Goal: Find specific page/section: Find specific page/section

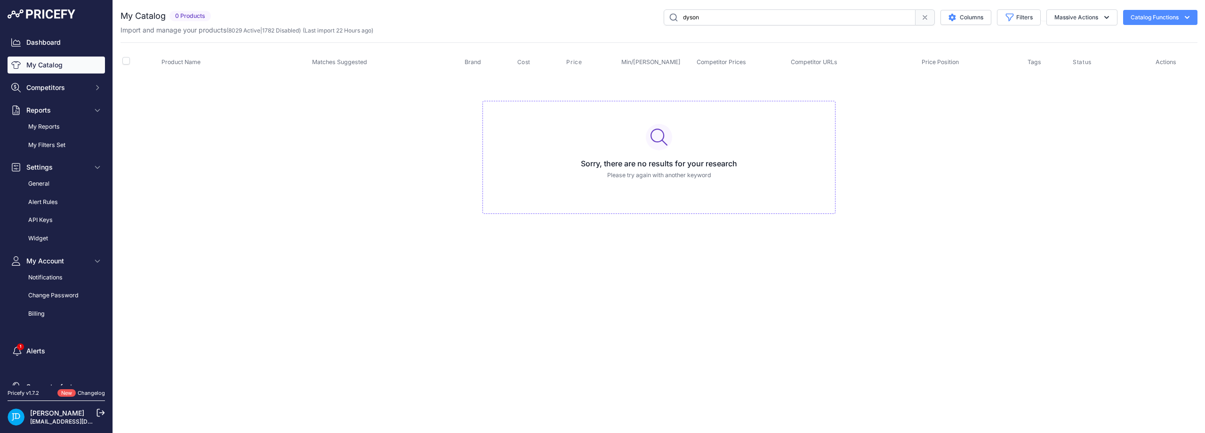
click at [45, 71] on link "My Catalog" at bounding box center [56, 64] width 97 height 17
click at [60, 65] on link "My Catalog" at bounding box center [56, 64] width 97 height 17
click at [34, 40] on link "Dashboard" at bounding box center [56, 42] width 97 height 17
click at [367, 193] on td "Sorry, there are no results for your research Please try again with another key…" at bounding box center [659, 153] width 1077 height 159
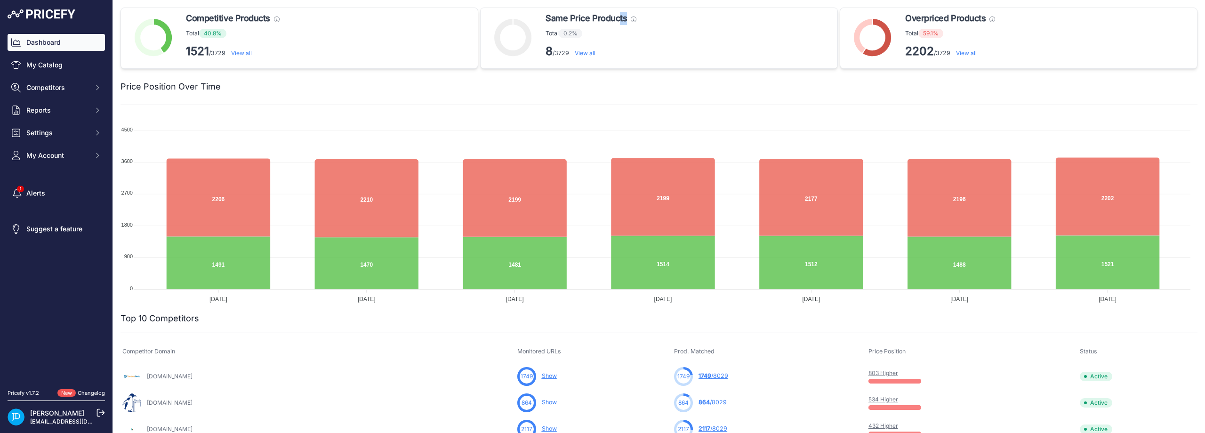
click at [41, 44] on link "Dashboard" at bounding box center [56, 42] width 97 height 17
click at [60, 43] on link "Dashboard" at bounding box center [56, 42] width 97 height 17
click at [62, 60] on link "My Catalog" at bounding box center [56, 64] width 97 height 17
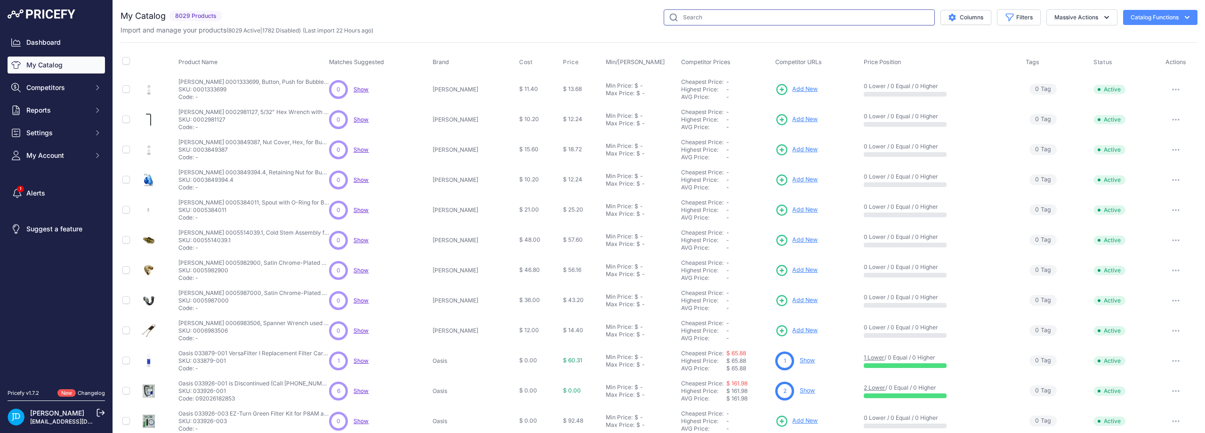
click at [692, 20] on input "text" at bounding box center [799, 17] width 271 height 16
type input "sloan"
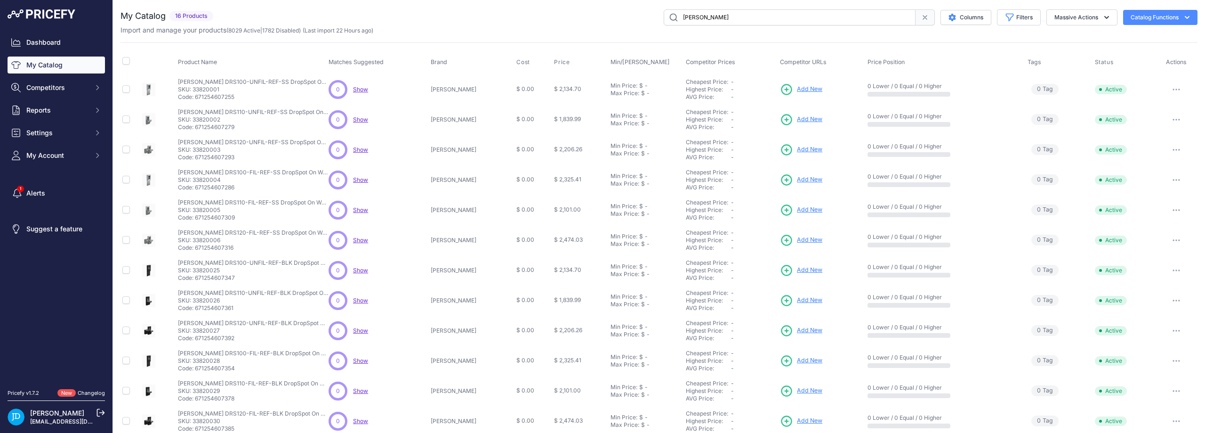
drag, startPoint x: 710, startPoint y: 16, endPoint x: 654, endPoint y: 12, distance: 56.1
click at [654, 12] on div "sloan Columns Filters Status All Status Only Enabled Only Disabled" at bounding box center [707, 17] width 981 height 16
paste input "0301168"
type input "0301168"
